Goal: Check status: Check status

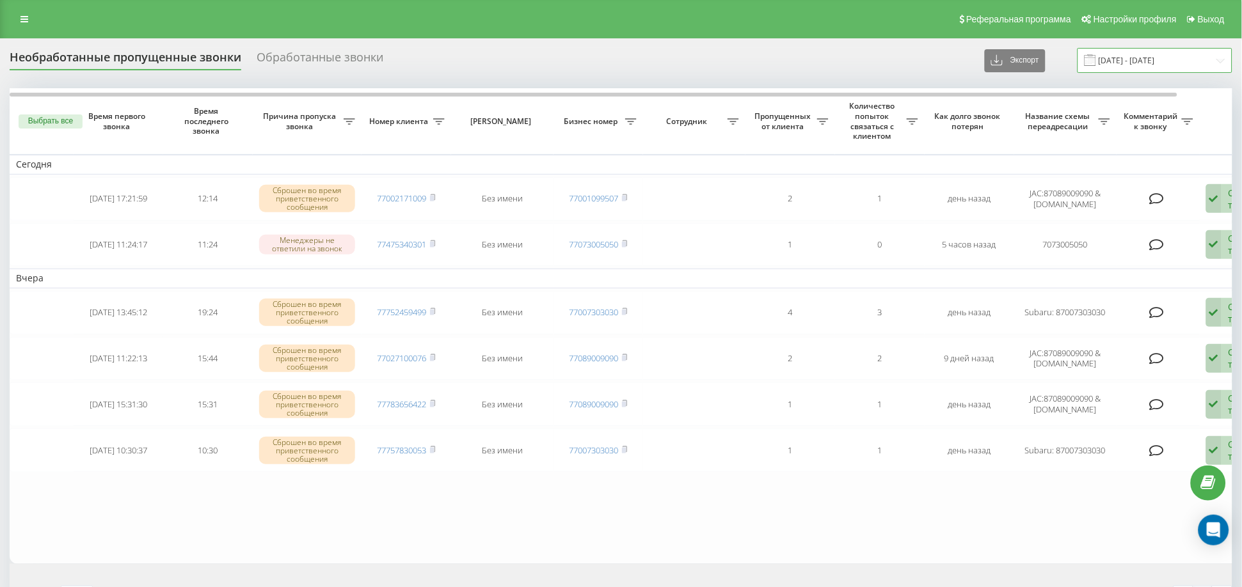
click at [1171, 63] on input "[DATE] - [DATE]" at bounding box center [1154, 60] width 155 height 25
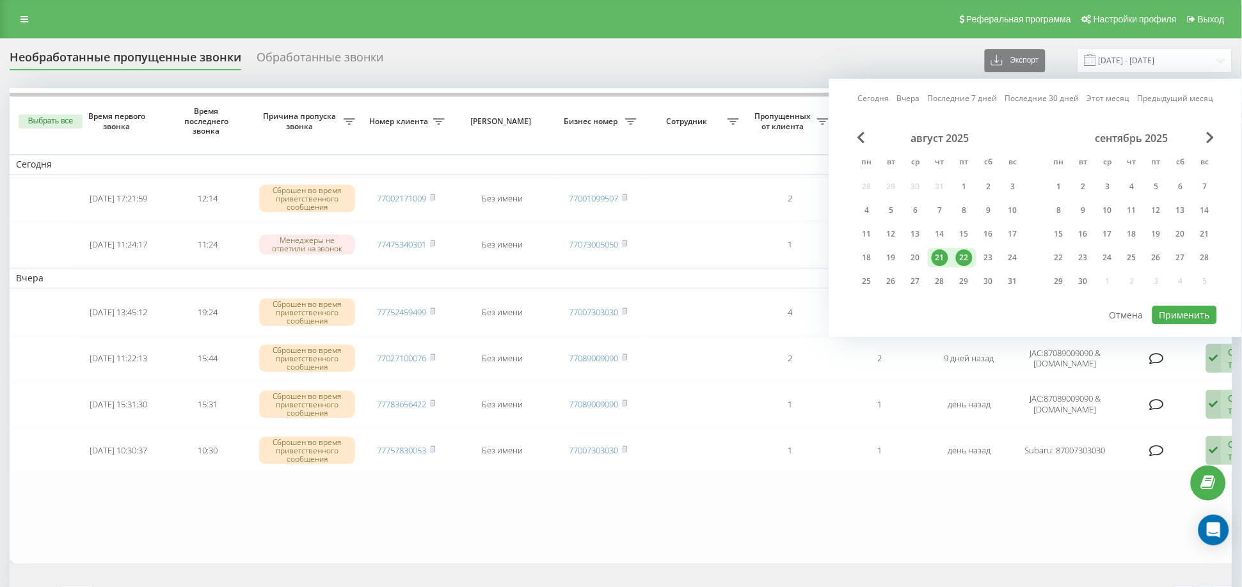
click at [963, 255] on div "22" at bounding box center [964, 257] width 17 height 17
click at [1167, 313] on button "Применить" at bounding box center [1184, 315] width 65 height 19
type input "22.08.2025 - 22.08.2025"
